Goal: Find specific page/section: Find specific page/section

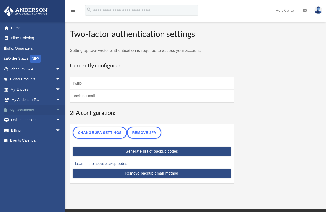
click at [56, 109] on span "arrow_drop_down" at bounding box center [61, 110] width 10 height 11
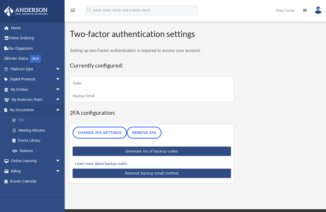
click at [26, 119] on link "Box" at bounding box center [37, 120] width 61 height 10
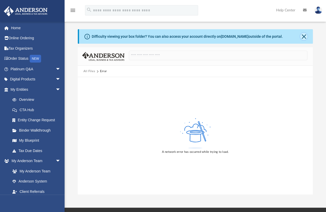
click at [305, 37] on button "Close" at bounding box center [303, 36] width 7 height 7
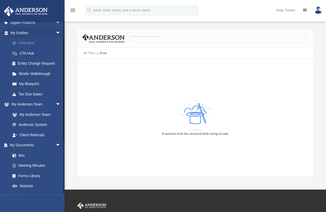
scroll to position [78, 0]
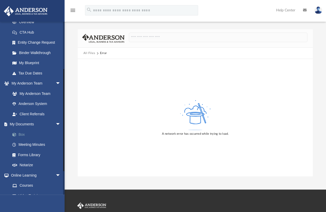
click at [25, 133] on link "Box" at bounding box center [37, 134] width 61 height 10
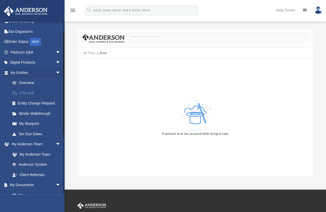
scroll to position [0, 0]
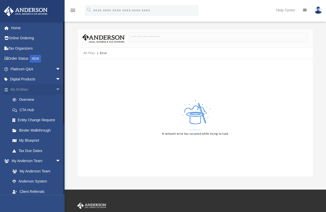
click at [57, 89] on span "arrow_drop_down" at bounding box center [61, 89] width 10 height 11
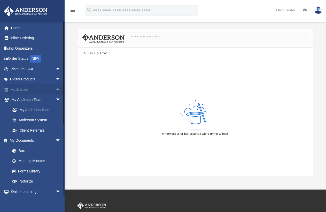
click at [57, 89] on span "arrow_drop_up" at bounding box center [61, 89] width 10 height 11
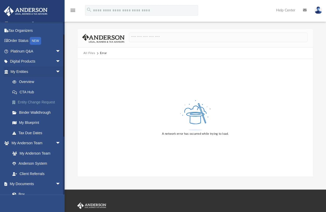
scroll to position [26, 0]
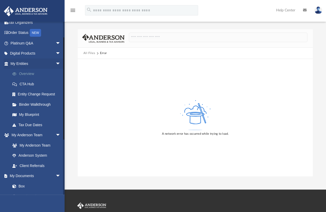
click at [20, 75] on link "Overview" at bounding box center [37, 74] width 61 height 10
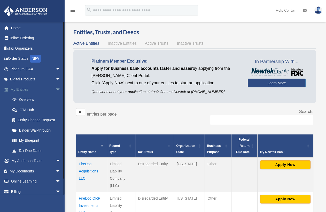
click at [18, 91] on link "My Entities arrow_drop_down" at bounding box center [36, 89] width 65 height 10
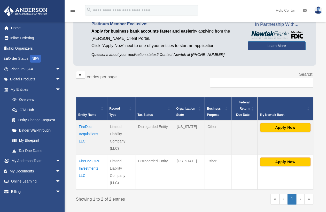
scroll to position [26, 0]
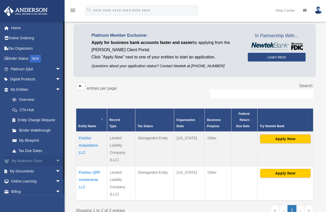
click at [56, 160] on span "arrow_drop_down" at bounding box center [61, 161] width 10 height 11
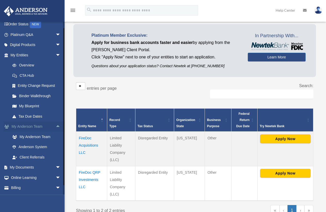
scroll to position [44, 0]
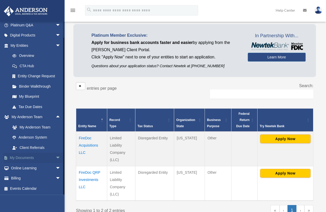
click at [56, 157] on span "arrow_drop_down" at bounding box center [61, 158] width 10 height 11
click at [24, 168] on link "Box" at bounding box center [37, 168] width 61 height 10
